Goal: Task Accomplishment & Management: Manage account settings

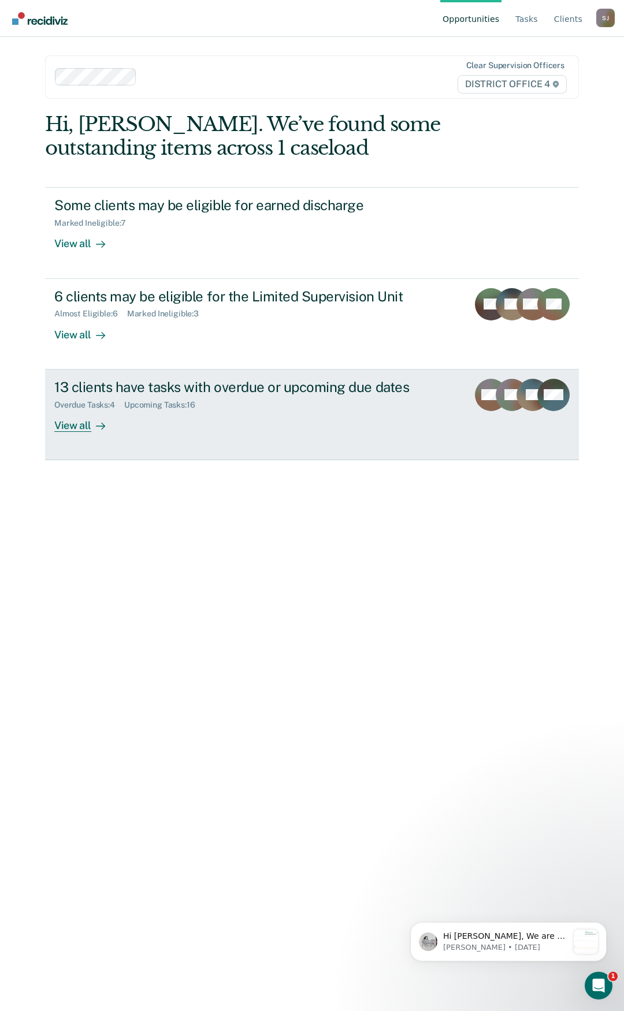
click at [74, 428] on div "View all" at bounding box center [86, 420] width 65 height 23
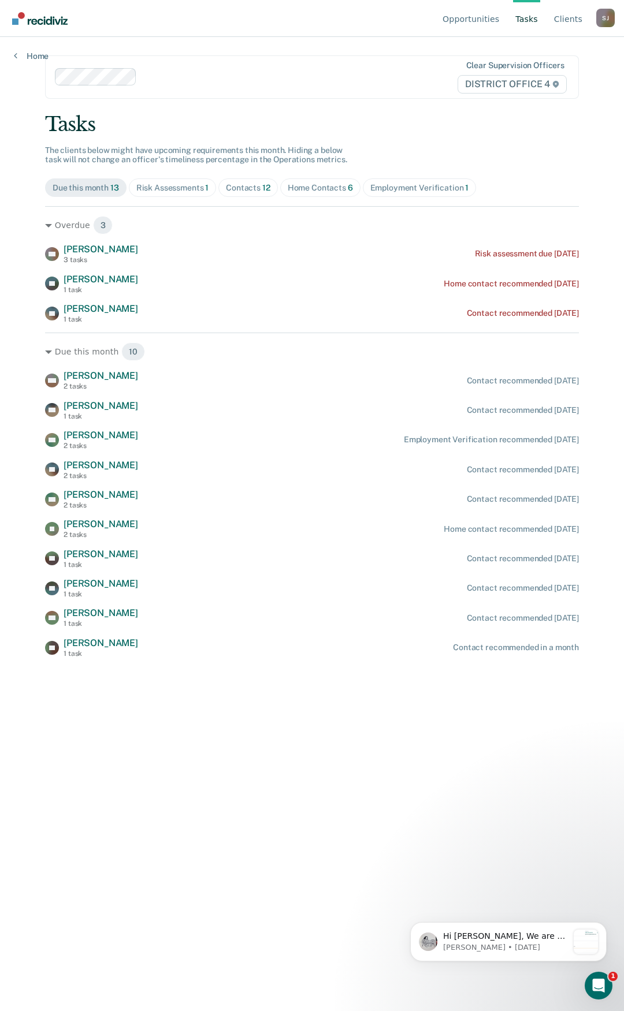
click at [305, 186] on div "Home Contacts 6" at bounding box center [320, 188] width 65 height 10
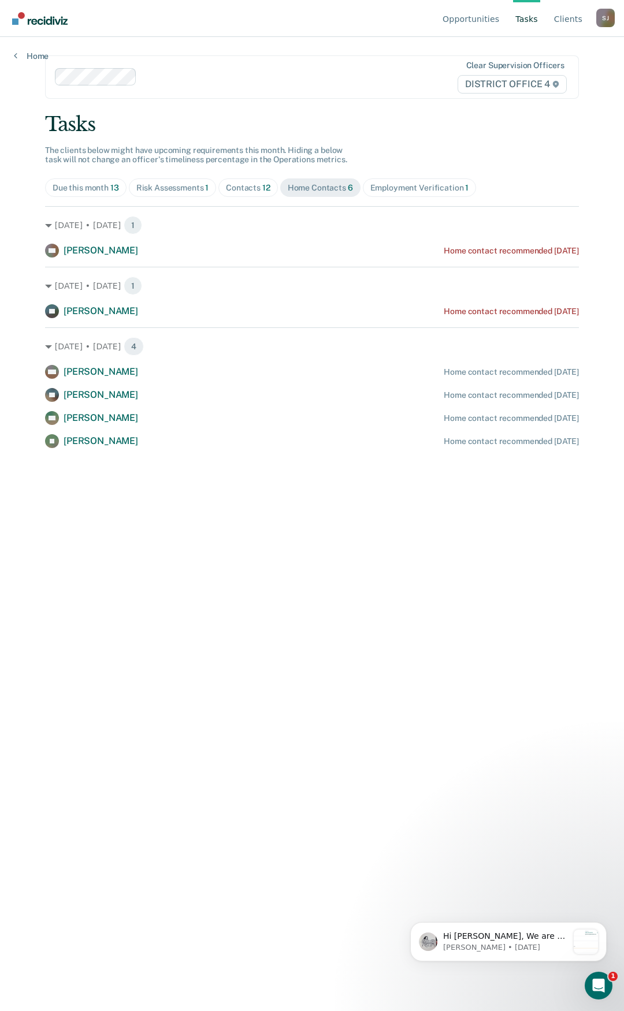
click at [95, 181] on span "Due this month 13" at bounding box center [85, 187] width 81 height 18
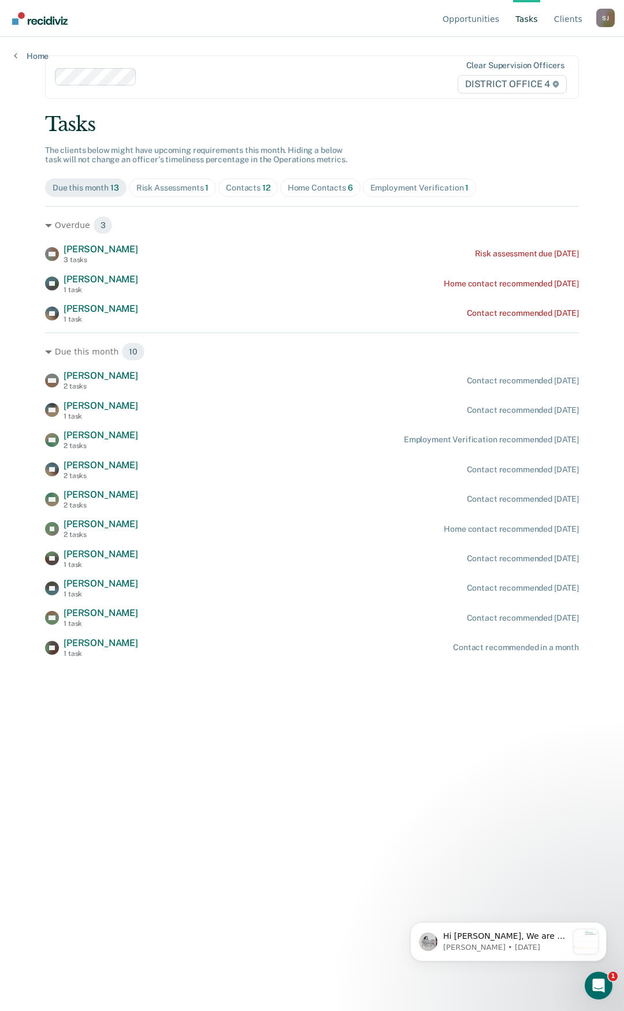
click at [613, 21] on div "[PERSON_NAME]" at bounding box center [605, 18] width 18 height 18
click at [555, 89] on link "Log Out" at bounding box center [558, 91] width 74 height 10
